Goal: Task Accomplishment & Management: Use online tool/utility

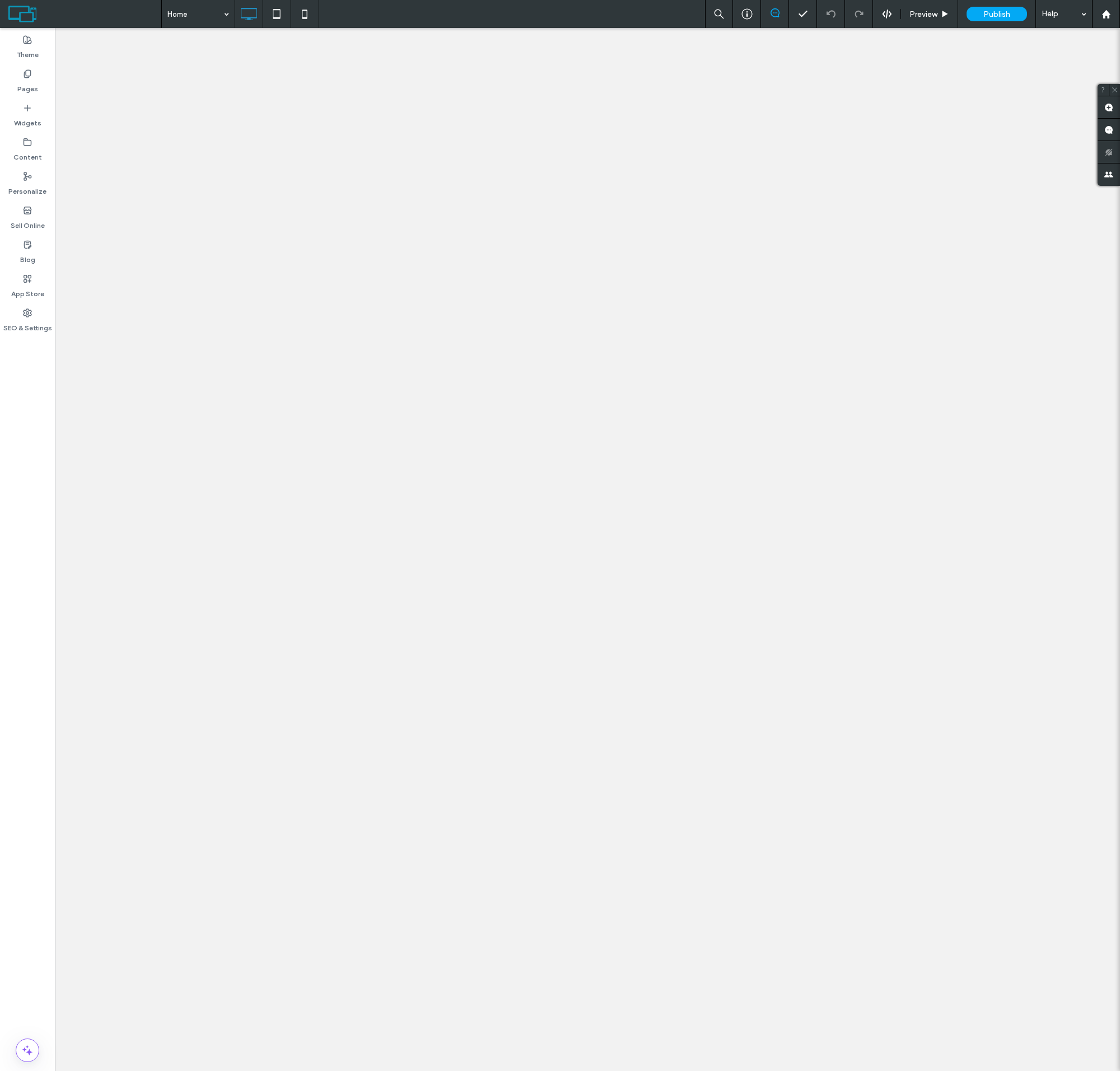
click at [27, 218] on label "Sell Online" at bounding box center [27, 223] width 34 height 15
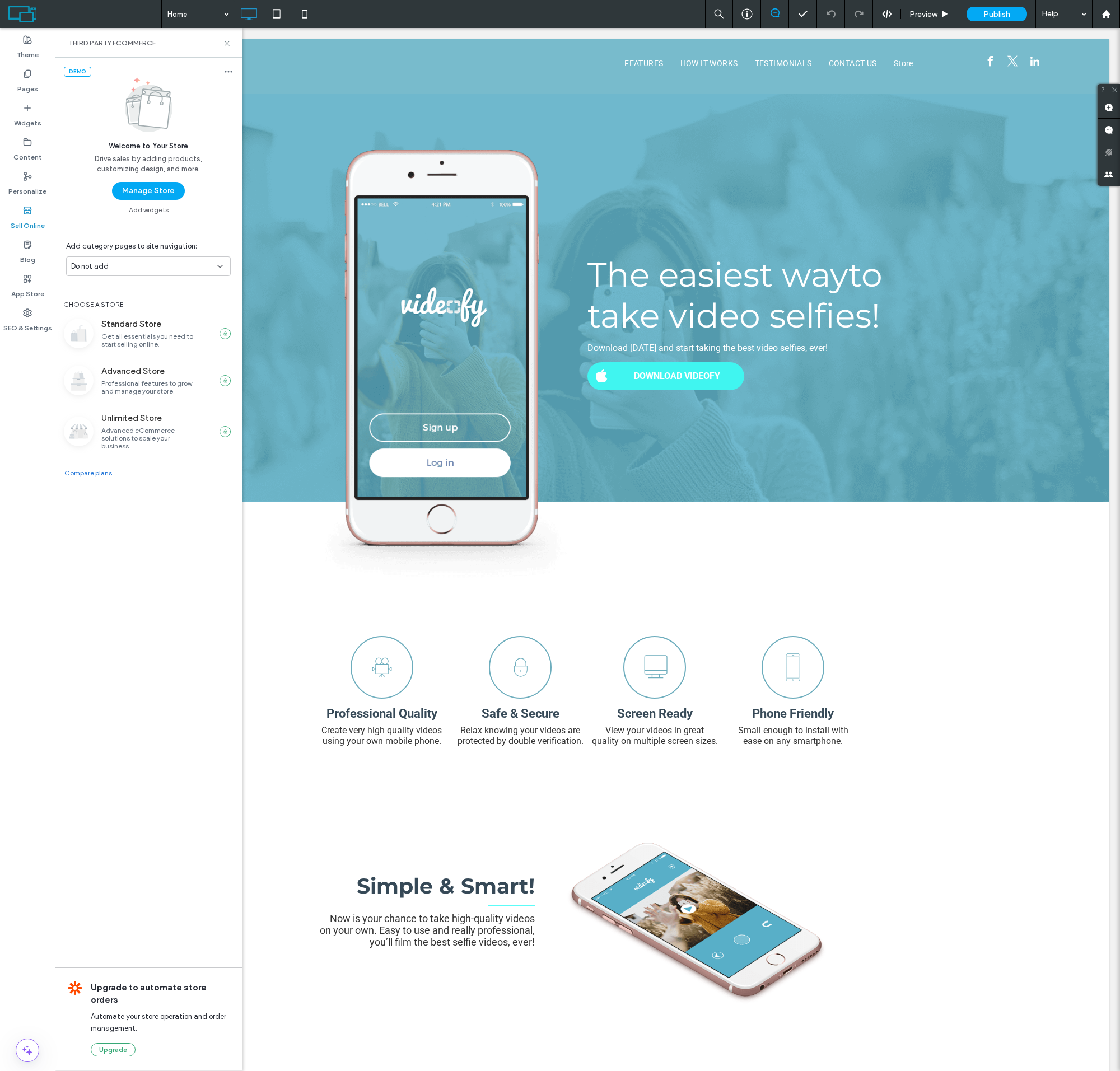
click at [148, 191] on button "Manage Store" at bounding box center [149, 191] width 73 height 18
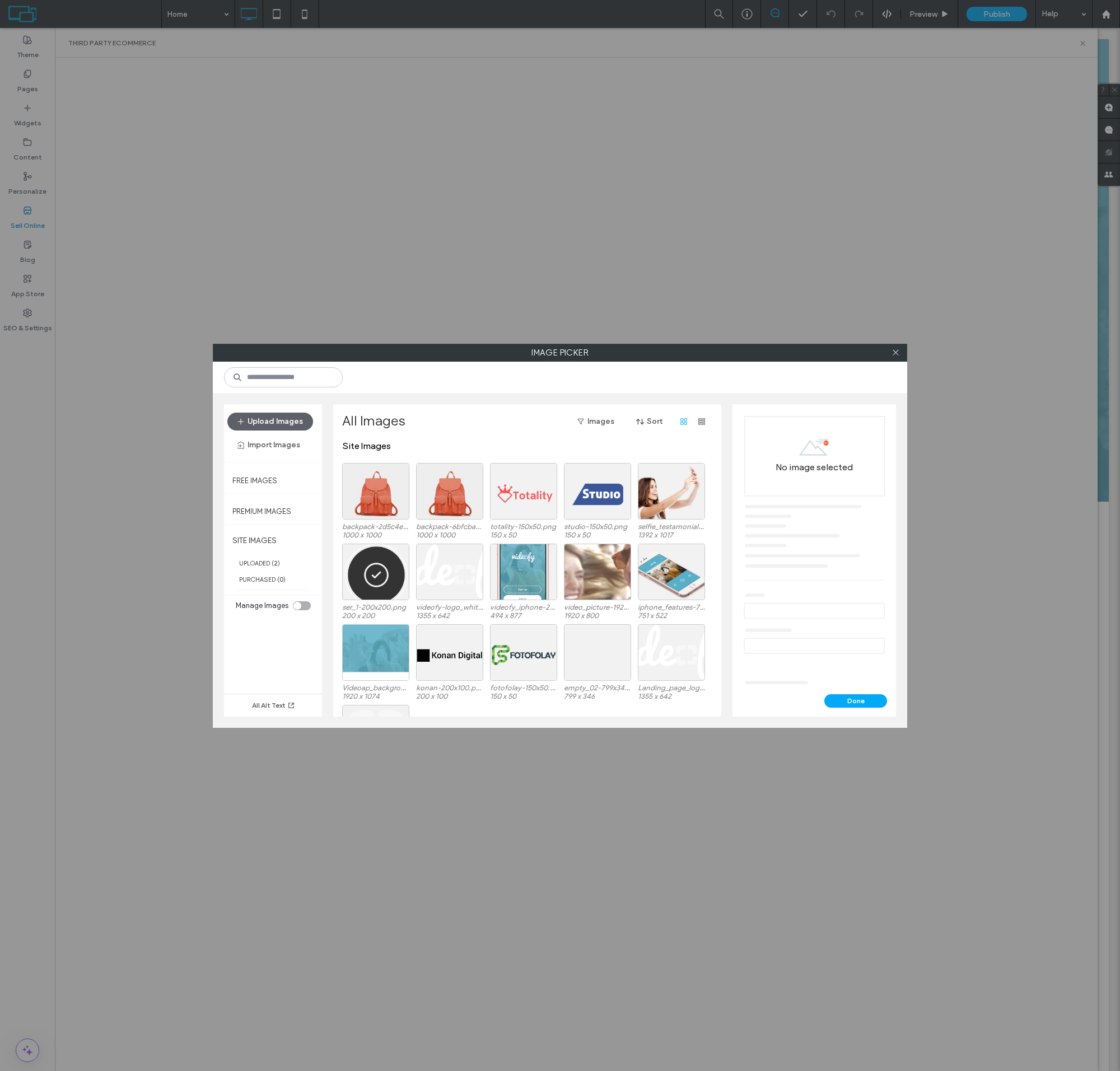
click at [376, 500] on div at bounding box center [376, 491] width 67 height 56
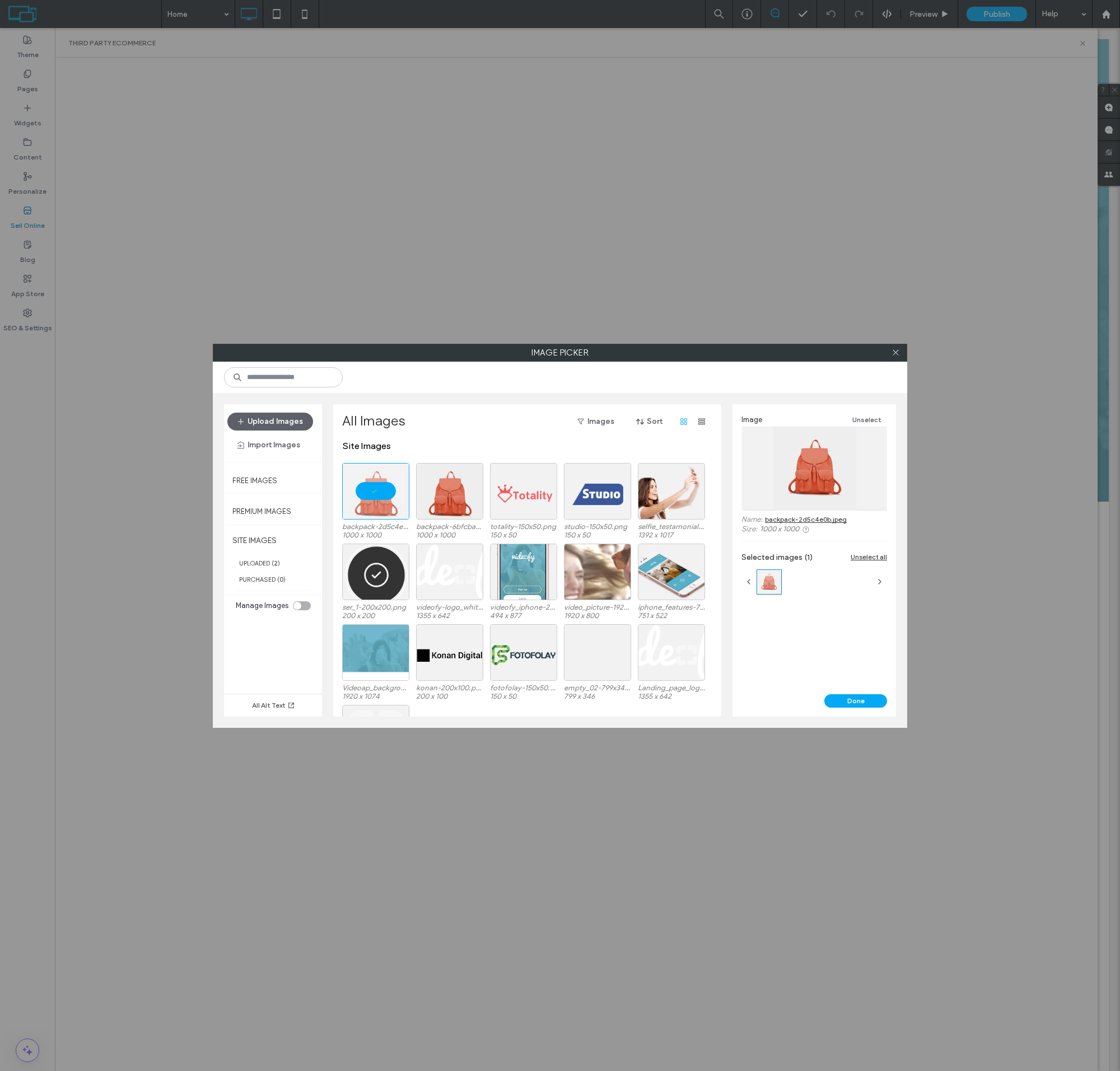
click at [856, 700] on button "Done" at bounding box center [855, 701] width 62 height 14
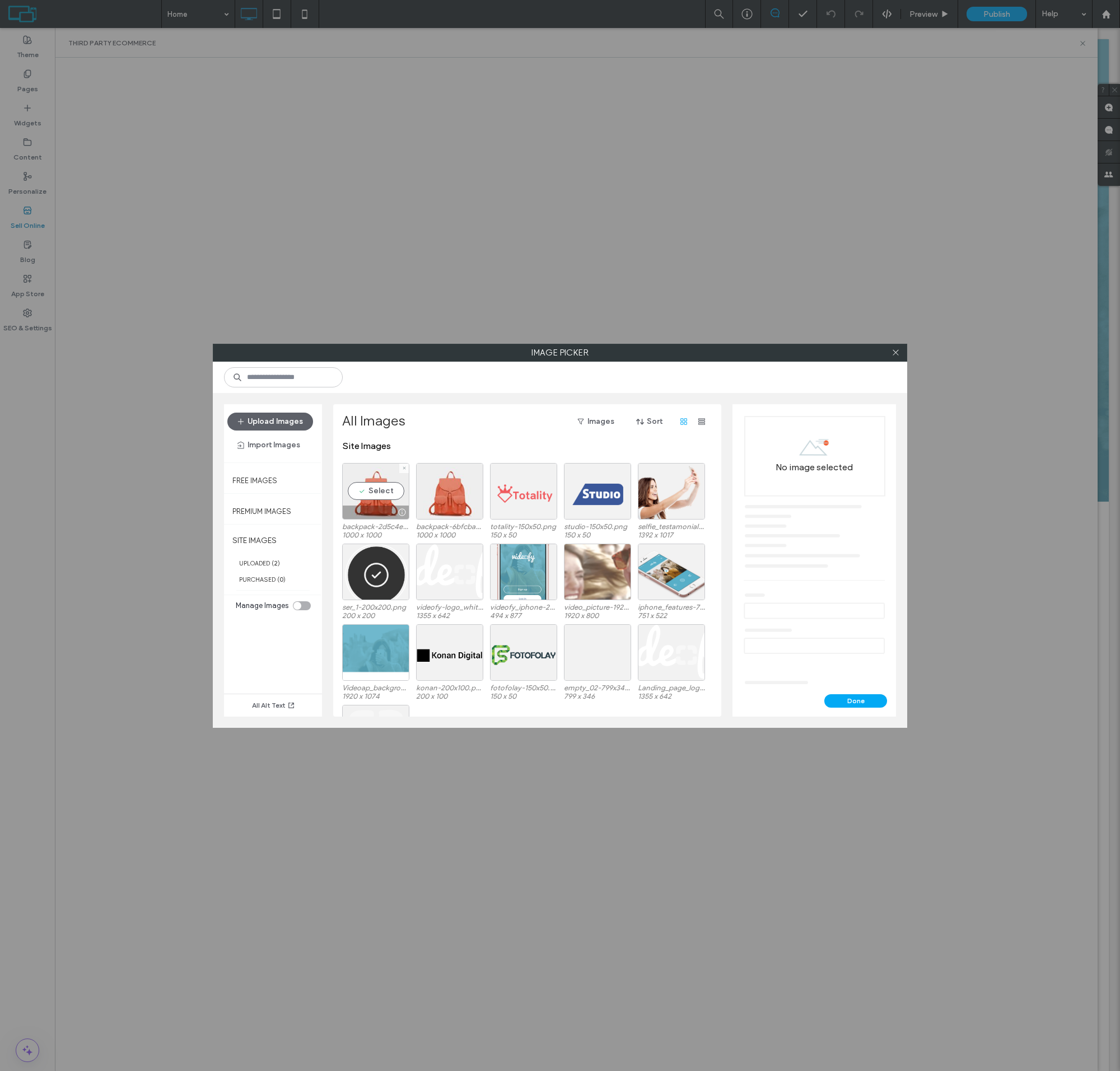
click at [376, 500] on div "Select" at bounding box center [376, 491] width 67 height 56
click at [856, 700] on button "Done" at bounding box center [855, 701] width 62 height 14
click at [376, 500] on div at bounding box center [376, 491] width 67 height 56
click at [856, 700] on button "Done" at bounding box center [855, 701] width 62 height 14
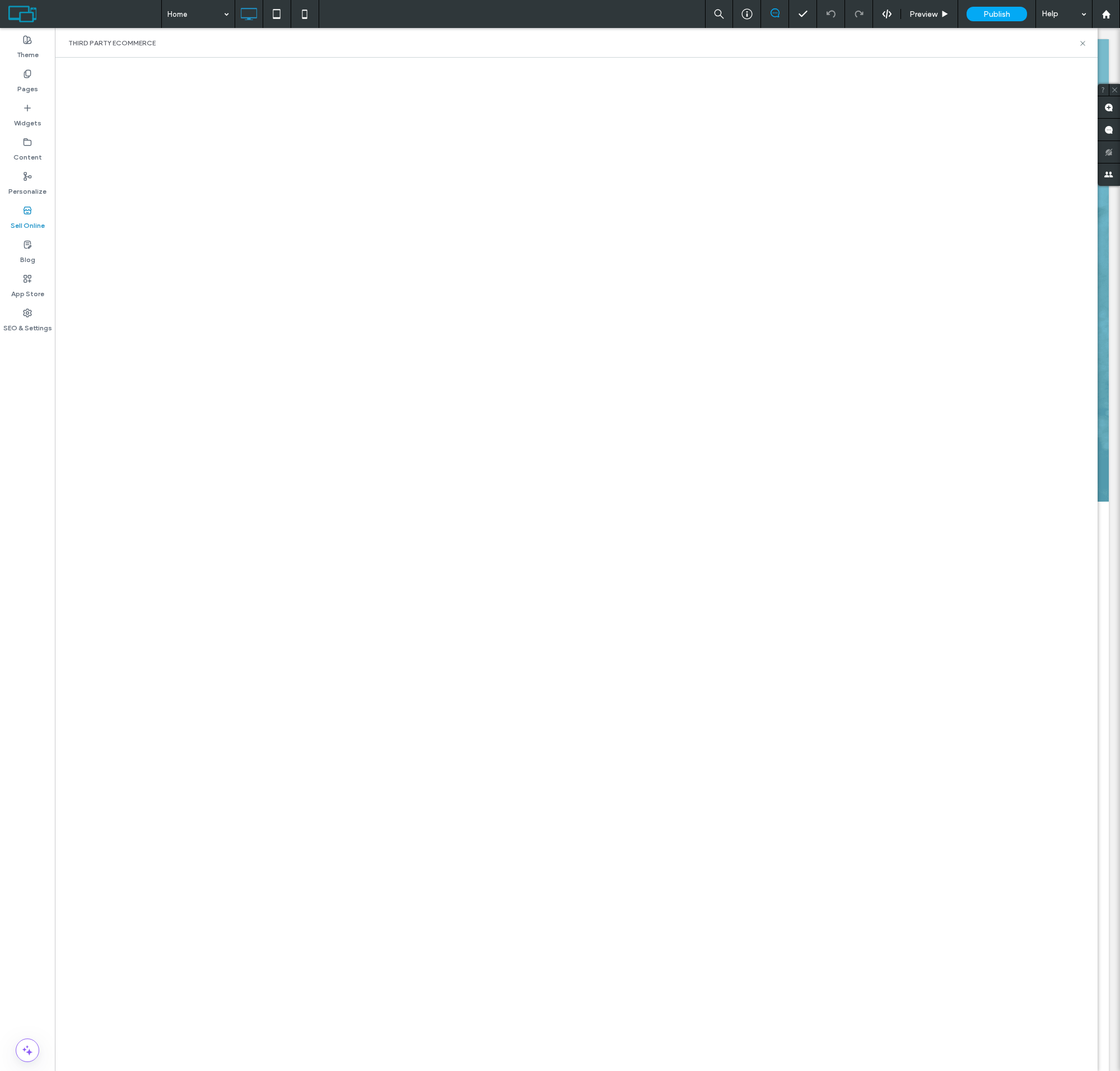
click at [1009, 0] on html ".wqwq-1{fill:#231f20;} .cls-1q, .cls-2q { fill-rule: evenodd; } .cls-2q { fill:…" at bounding box center [560, 535] width 1120 height 1071
